Goal: Information Seeking & Learning: Learn about a topic

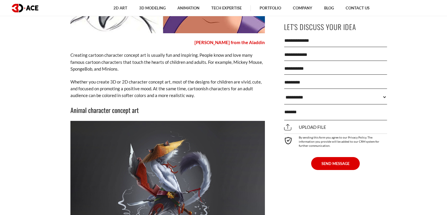
scroll to position [1551, 0]
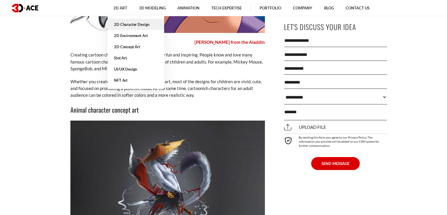
click at [107, 29] on link "2D Character Design" at bounding box center [135, 24] width 57 height 11
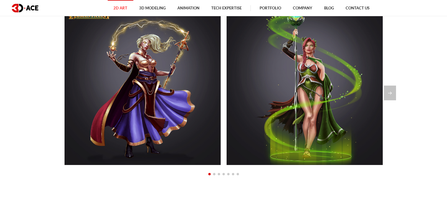
scroll to position [455, 0]
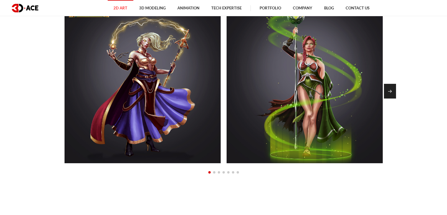
click at [387, 99] on div "Next slide" at bounding box center [390, 91] width 12 height 15
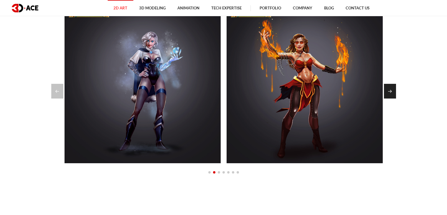
click at [387, 99] on div "Next slide" at bounding box center [390, 91] width 12 height 15
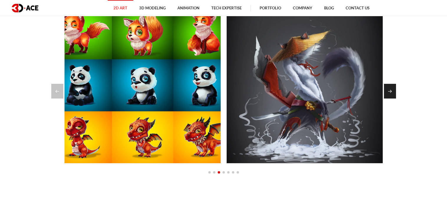
click at [387, 99] on div "Next slide" at bounding box center [390, 91] width 12 height 15
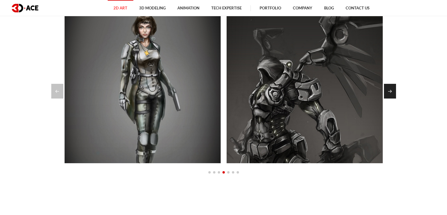
click at [387, 99] on div "Next slide" at bounding box center [390, 91] width 12 height 15
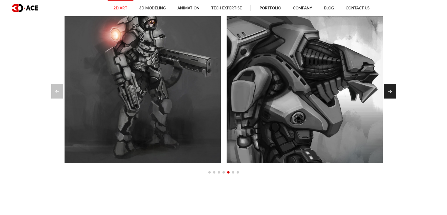
click at [387, 99] on div "Next slide" at bounding box center [390, 91] width 12 height 15
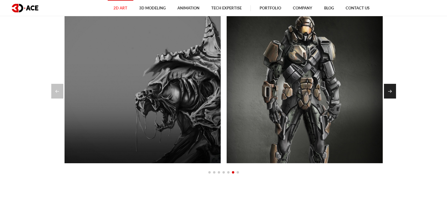
click at [387, 99] on div "Next slide" at bounding box center [390, 91] width 12 height 15
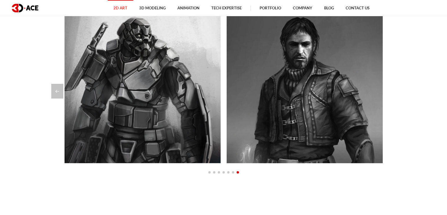
click at [387, 99] on div at bounding box center [223, 91] width 345 height 15
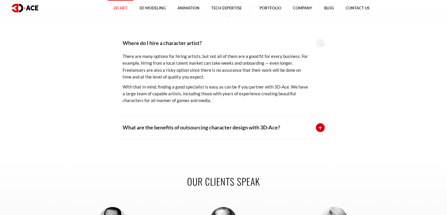
scroll to position [0, 0]
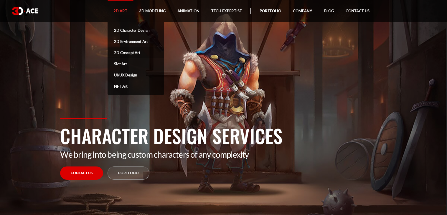
click at [107, 58] on link "2D Concept Art" at bounding box center [135, 52] width 57 height 11
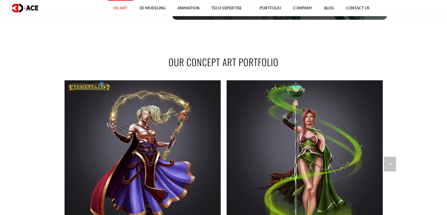
scroll to position [382, 0]
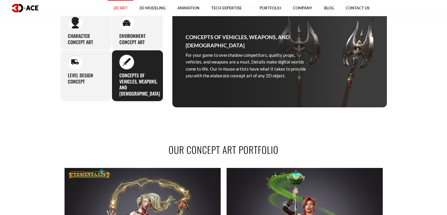
scroll to position [283, 0]
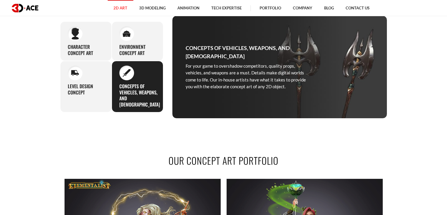
click at [142, 108] on h3 "Concepts of Vehicles, Weapons, and Props" at bounding box center [139, 95] width 41 height 24
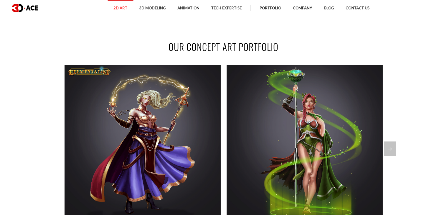
scroll to position [403, 0]
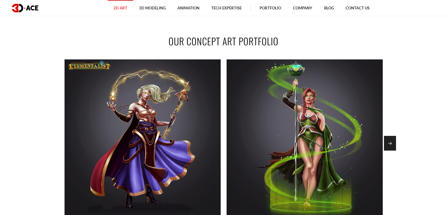
click at [392, 151] on div "Next slide" at bounding box center [390, 143] width 12 height 15
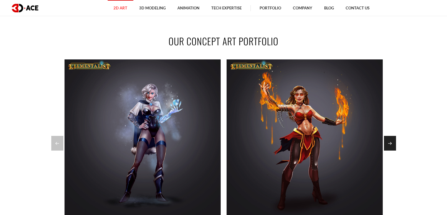
click at [392, 151] on div "Next slide" at bounding box center [390, 143] width 12 height 15
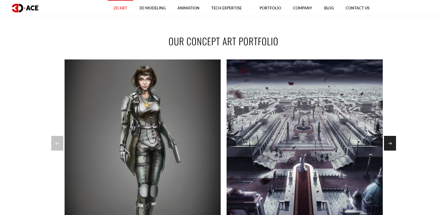
click at [392, 151] on div "Next slide" at bounding box center [390, 143] width 12 height 15
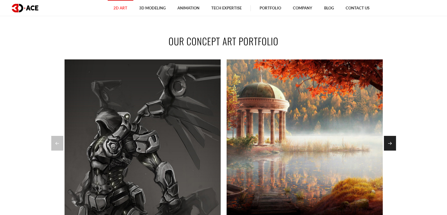
click at [392, 151] on div "Next slide" at bounding box center [390, 143] width 12 height 15
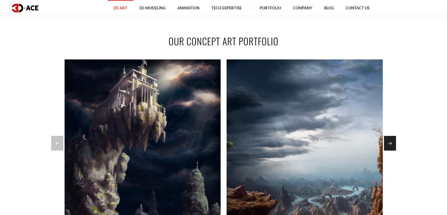
click at [392, 151] on div "Next slide" at bounding box center [390, 143] width 12 height 15
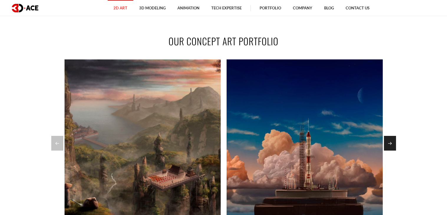
click at [392, 151] on div "Next slide" at bounding box center [390, 143] width 12 height 15
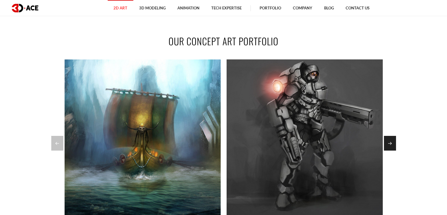
click at [392, 151] on div "Next slide" at bounding box center [390, 143] width 12 height 15
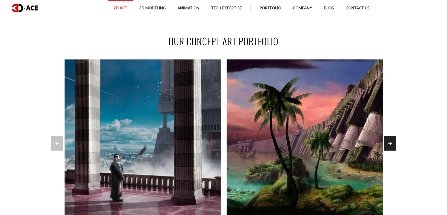
click at [392, 151] on div "Next slide" at bounding box center [390, 143] width 12 height 15
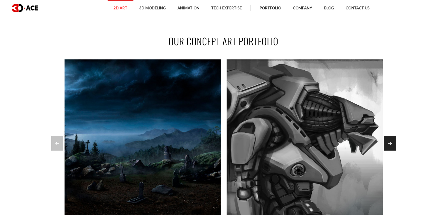
click at [392, 151] on div "Next slide" at bounding box center [390, 143] width 12 height 15
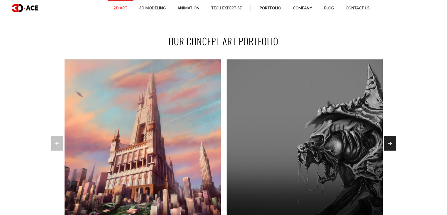
click at [392, 151] on div "Next slide" at bounding box center [390, 143] width 12 height 15
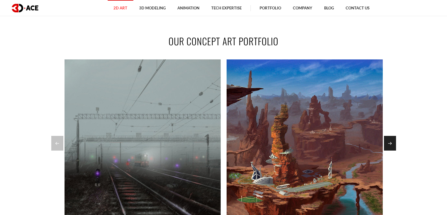
click at [392, 151] on div "Next slide" at bounding box center [390, 143] width 12 height 15
